Goal: Transaction & Acquisition: Obtain resource

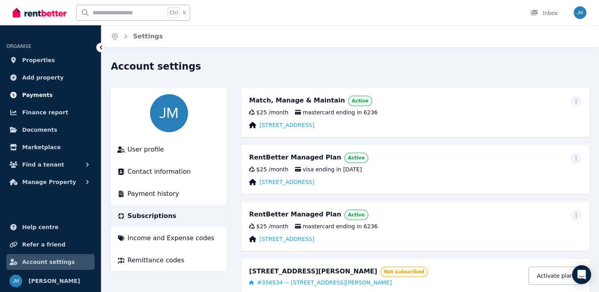
click at [38, 100] on link "Payments" at bounding box center [50, 95] width 88 height 16
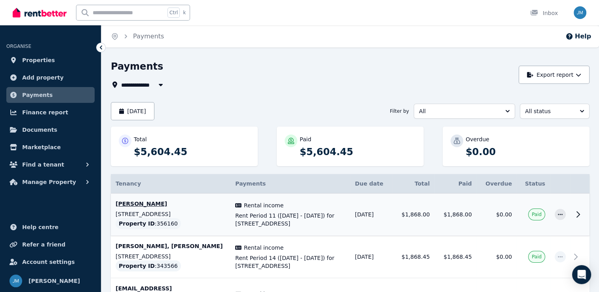
click at [578, 214] on icon at bounding box center [577, 214] width 9 height 9
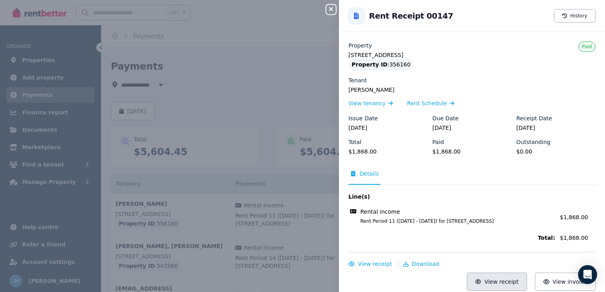
click at [487, 279] on span "View receipt" at bounding box center [501, 282] width 34 height 6
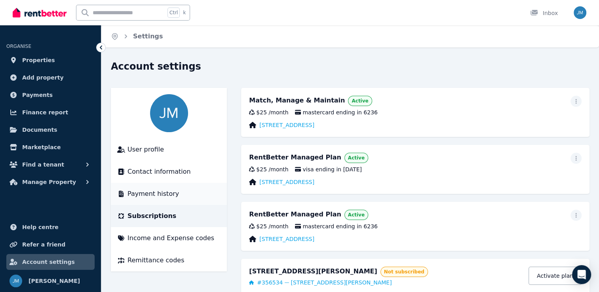
click at [133, 194] on span "Payment history" at bounding box center [152, 193] width 51 height 9
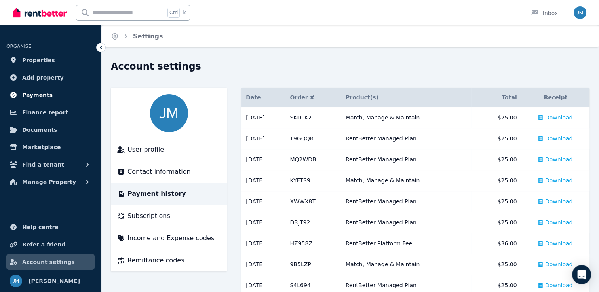
click at [37, 94] on span "Payments" at bounding box center [37, 94] width 30 height 9
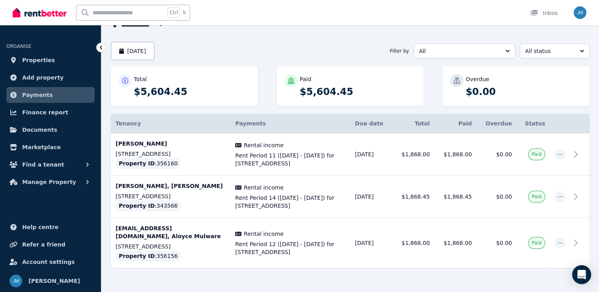
scroll to position [70, 0]
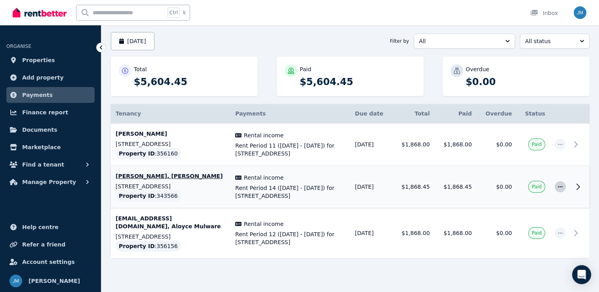
click at [559, 188] on icon "button" at bounding box center [560, 187] width 6 height 6
click at [580, 184] on icon at bounding box center [577, 186] width 9 height 9
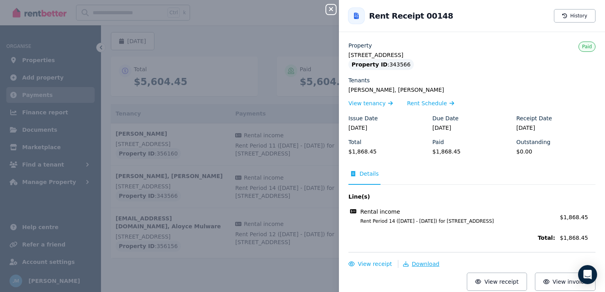
click at [412, 263] on span "Download" at bounding box center [425, 264] width 28 height 6
click at [330, 10] on icon "button" at bounding box center [330, 9] width 9 height 6
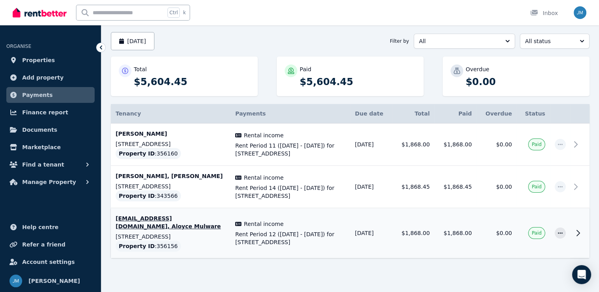
click at [573, 235] on icon at bounding box center [577, 232] width 9 height 9
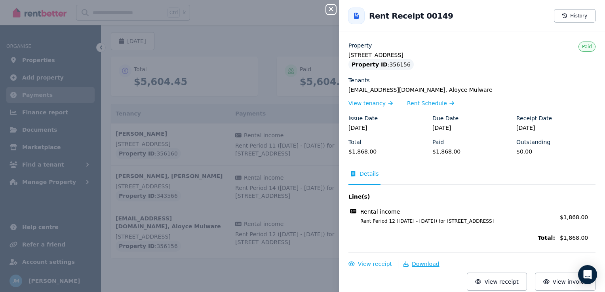
click at [413, 265] on span "Download" at bounding box center [425, 264] width 28 height 6
click at [572, 83] on div "Tenants" at bounding box center [471, 80] width 247 height 8
click at [296, 281] on div "Close panel Back to Rent Receipt 00149 History Property 218 Ballan Rd, Wyndham …" at bounding box center [302, 146] width 605 height 292
